Goal: Check status: Check status

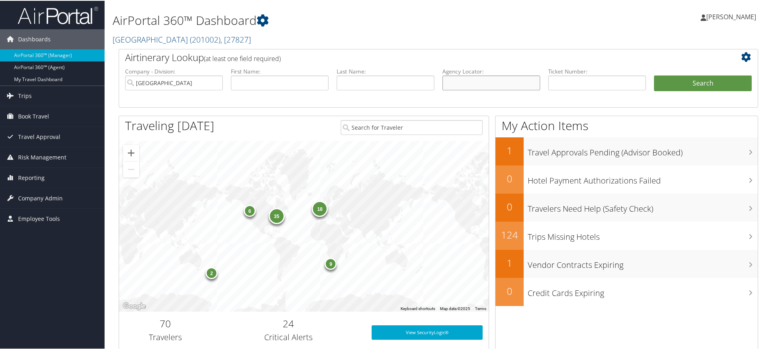
click at [468, 85] on input "text" at bounding box center [491, 82] width 98 height 15
paste input "DGXLXB"
type input "DGXLXB"
click at [214, 81] on input "Colgate University" at bounding box center [174, 82] width 98 height 15
click at [668, 82] on button "Search" at bounding box center [703, 83] width 98 height 16
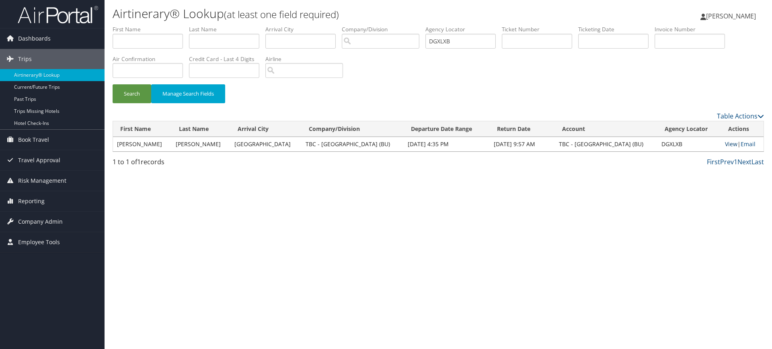
click at [728, 142] on link "View" at bounding box center [731, 144] width 12 height 8
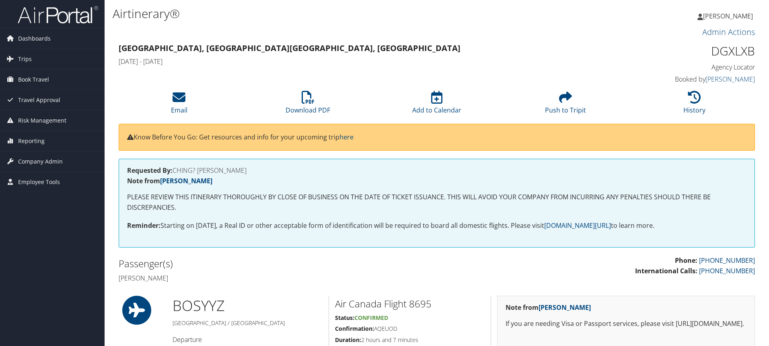
scroll to position [527, 0]
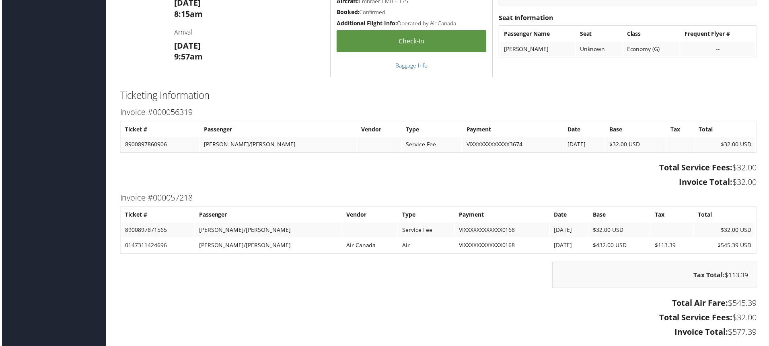
scroll to position [615, 0]
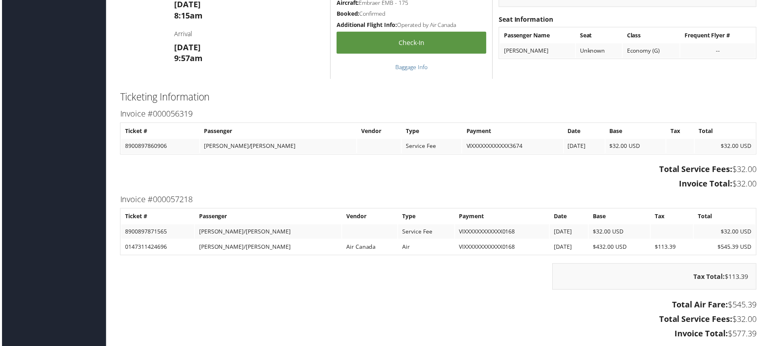
click at [150, 146] on td "8900897860906" at bounding box center [159, 147] width 78 height 14
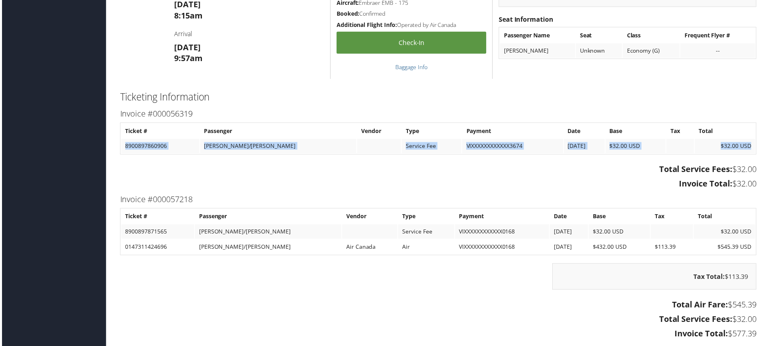
drag, startPoint x: 753, startPoint y: 145, endPoint x: 121, endPoint y: 141, distance: 632.0
click at [121, 141] on table "Ticket # Passenger Vendor Type Payment Date Base Tax Total 8900897860906 WIRTZ/…" at bounding box center [438, 139] width 639 height 32
copy tr "8900897860906 WIRTZ/VERONIKA J Service Fee VIXXXXXXXXXXXX3674 9/19/2025 $32.00 …"
